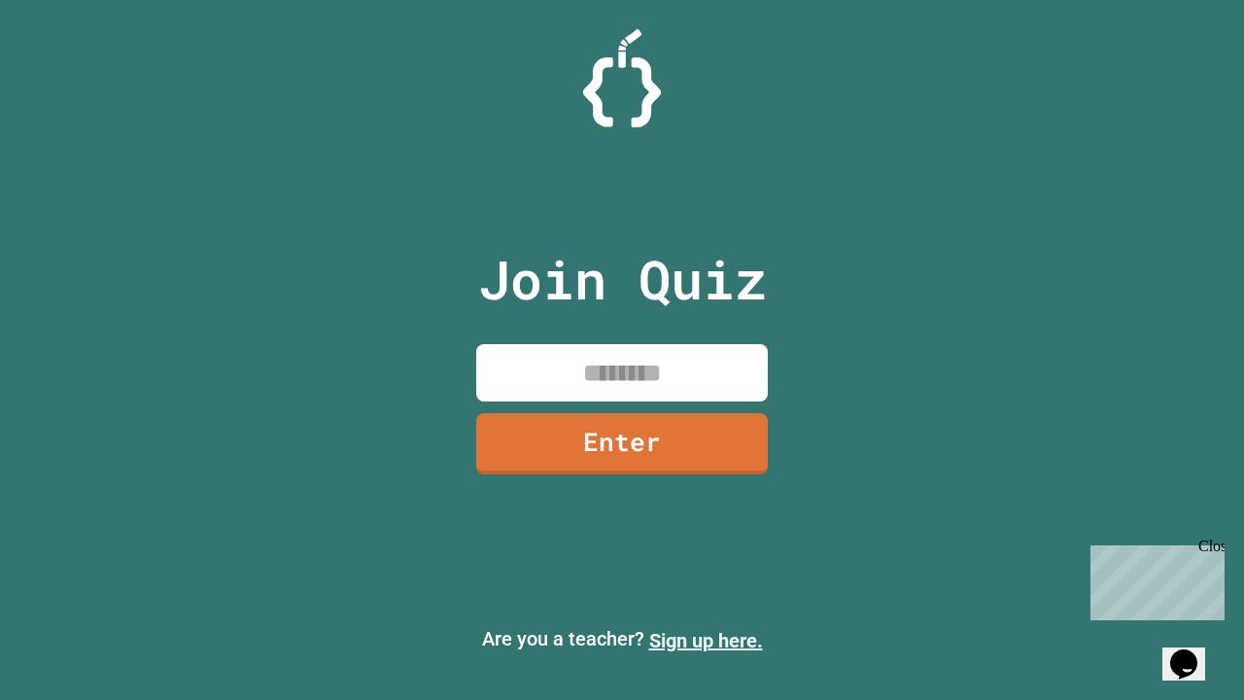
click at [706, 641] on link "Sign up here." at bounding box center [706, 640] width 114 height 23
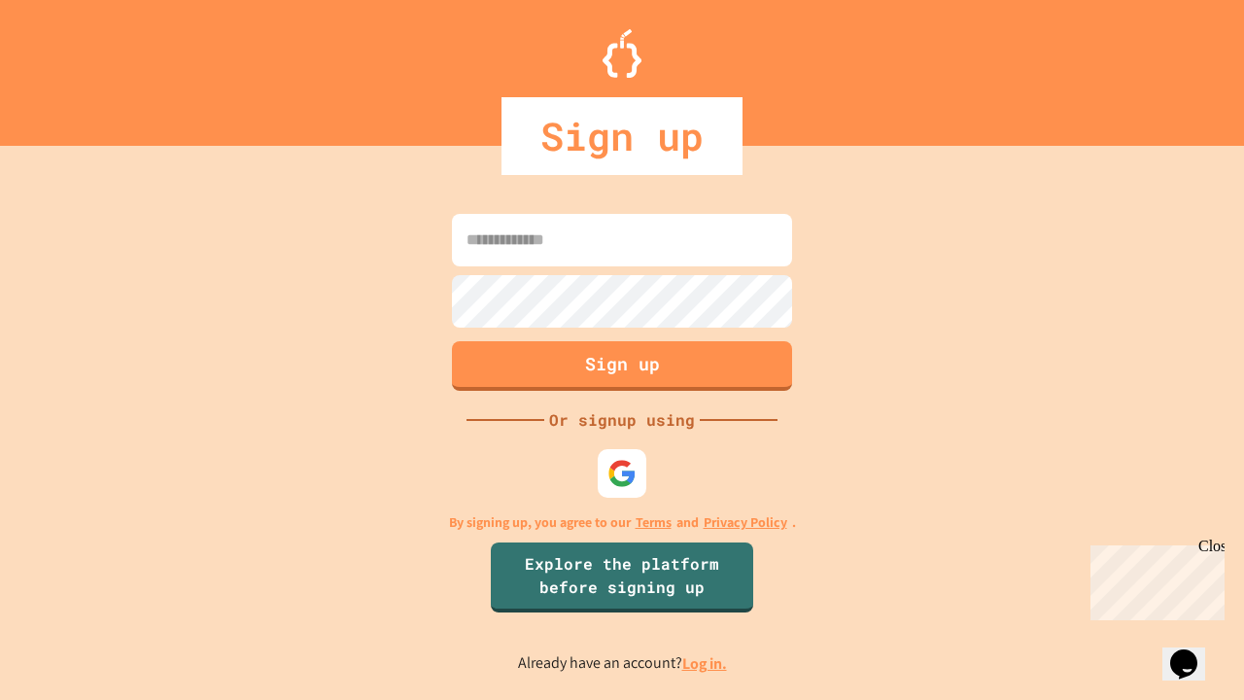
click at [706, 663] on link "Log in." at bounding box center [704, 663] width 45 height 20
